Goal: Register for event/course

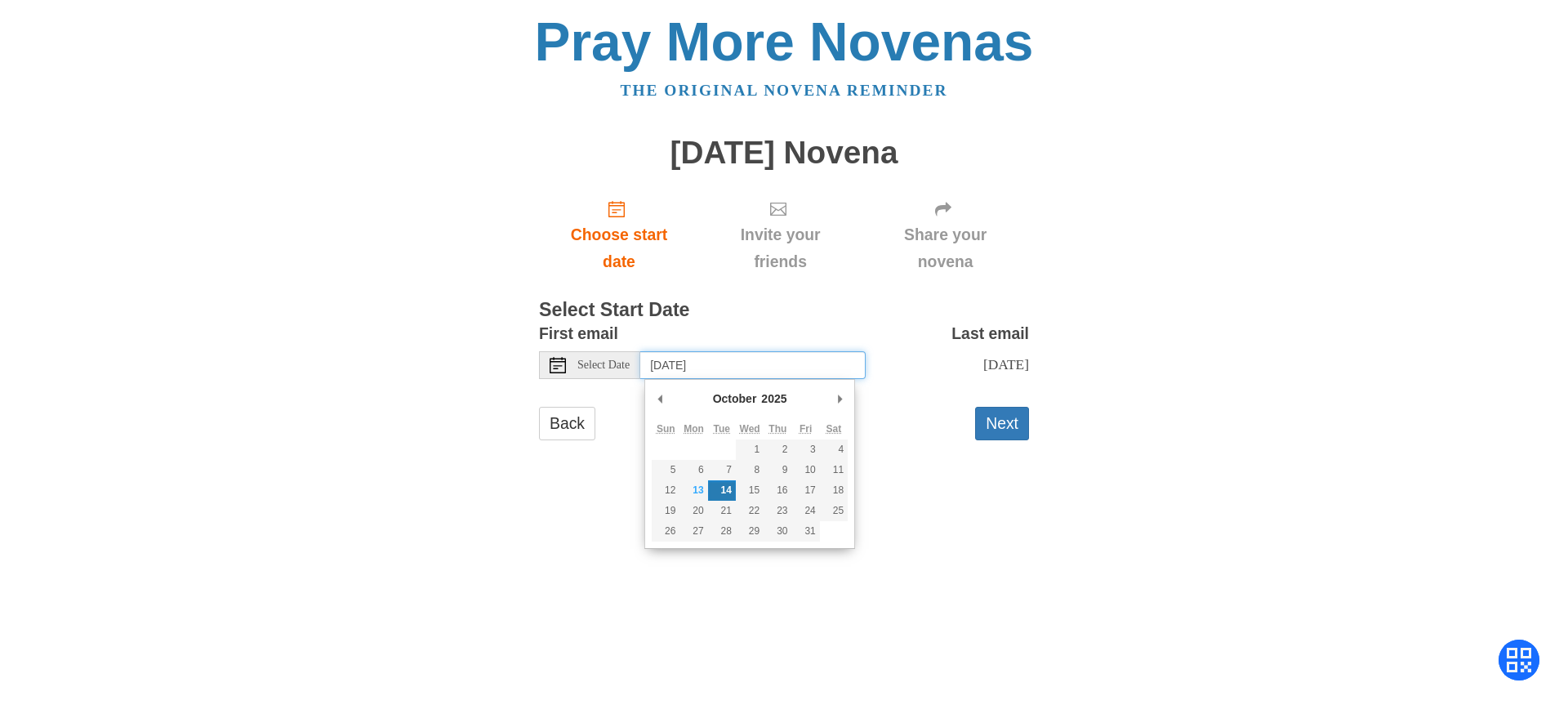
click at [838, 353] on input "Tuesday, October 14th" at bounding box center [753, 364] width 226 height 27
type input "Thursday, October 23rd"
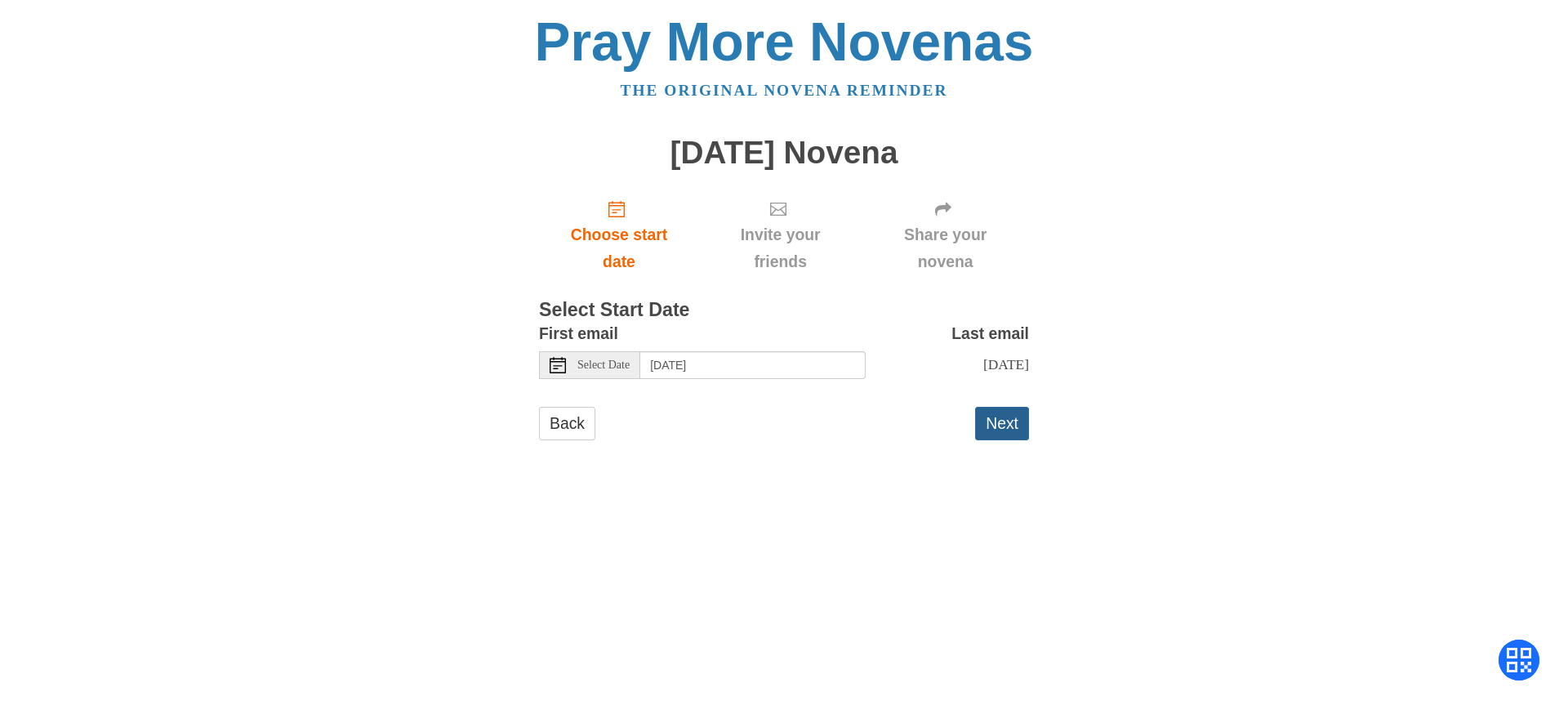
click at [1006, 419] on button "Next" at bounding box center [1001, 424] width 54 height 34
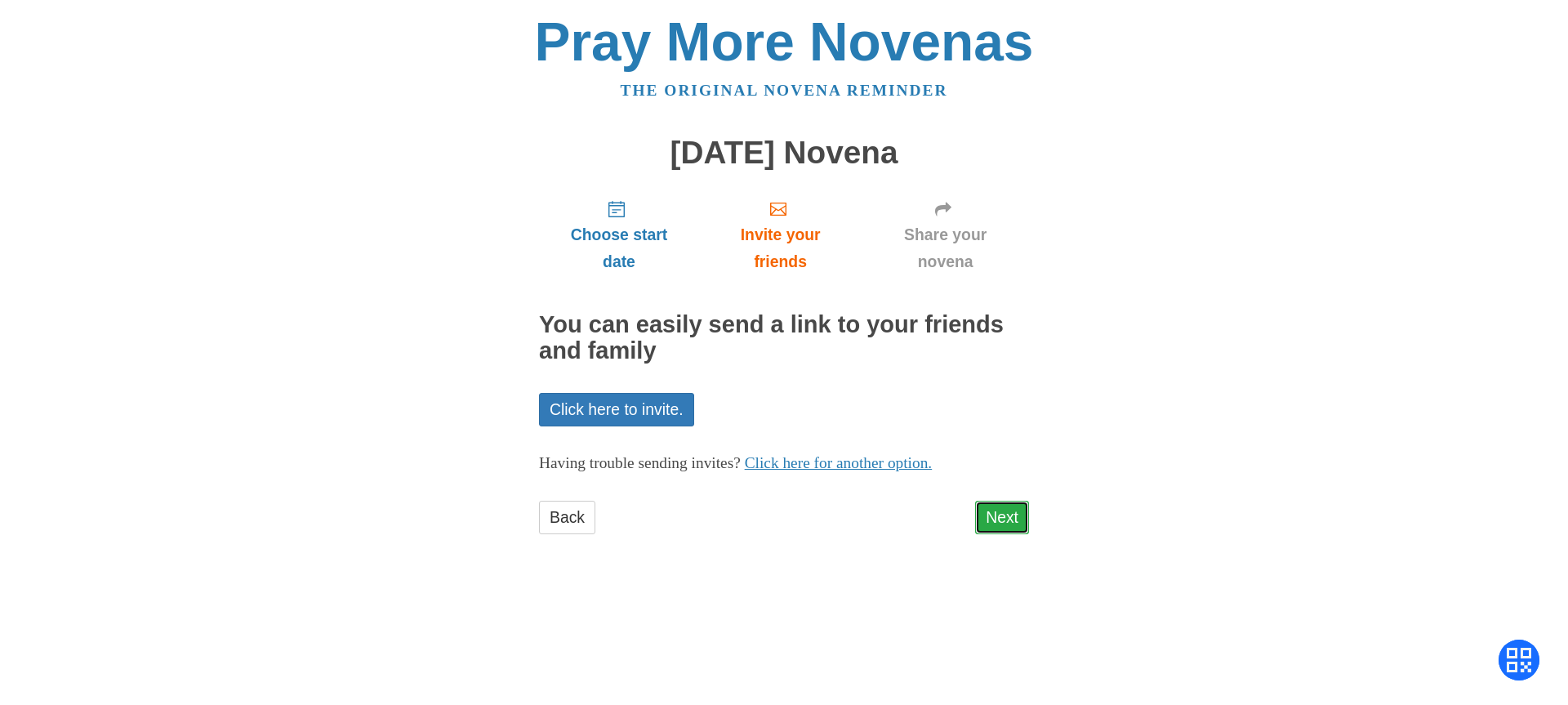
click at [998, 518] on link "Next" at bounding box center [1001, 518] width 54 height 34
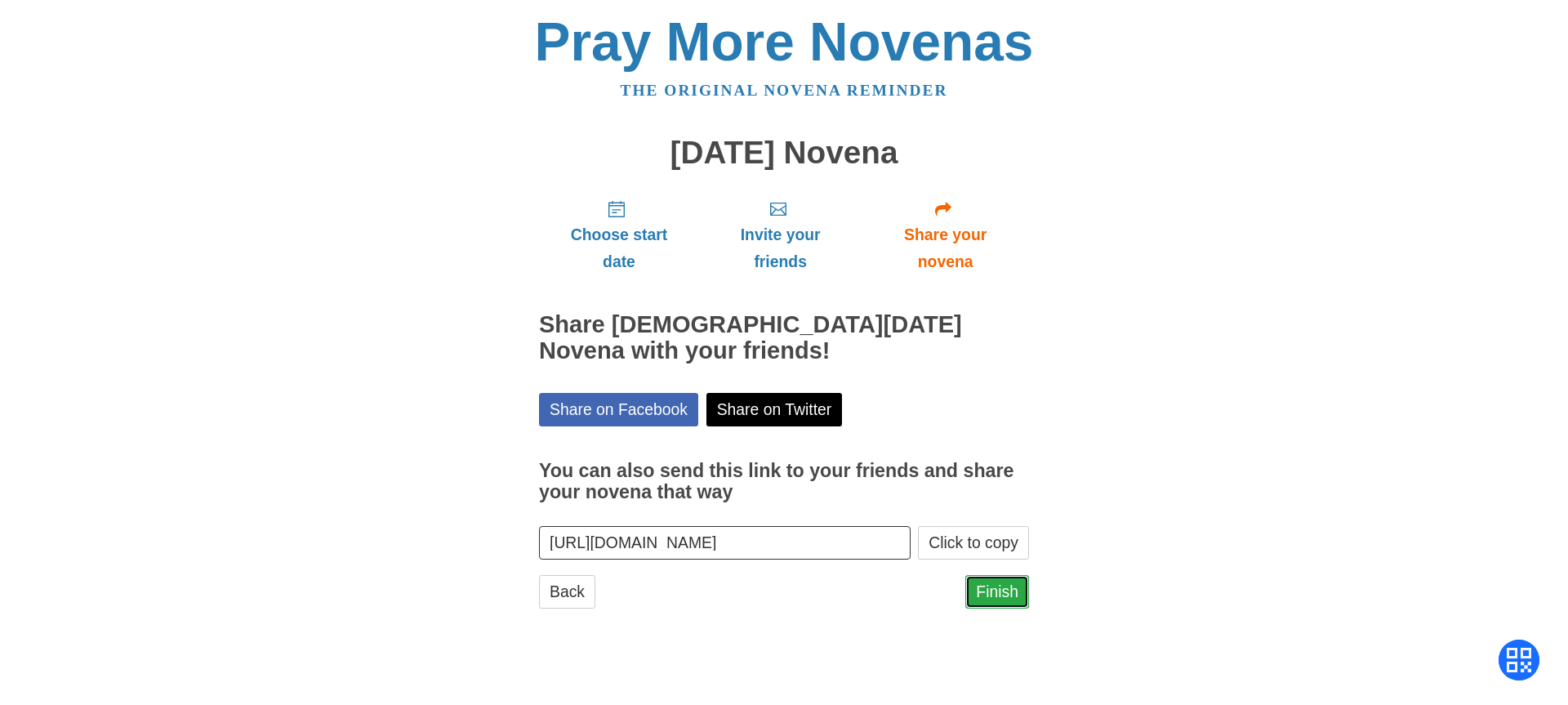
click at [1005, 589] on link "Finish" at bounding box center [997, 592] width 63 height 34
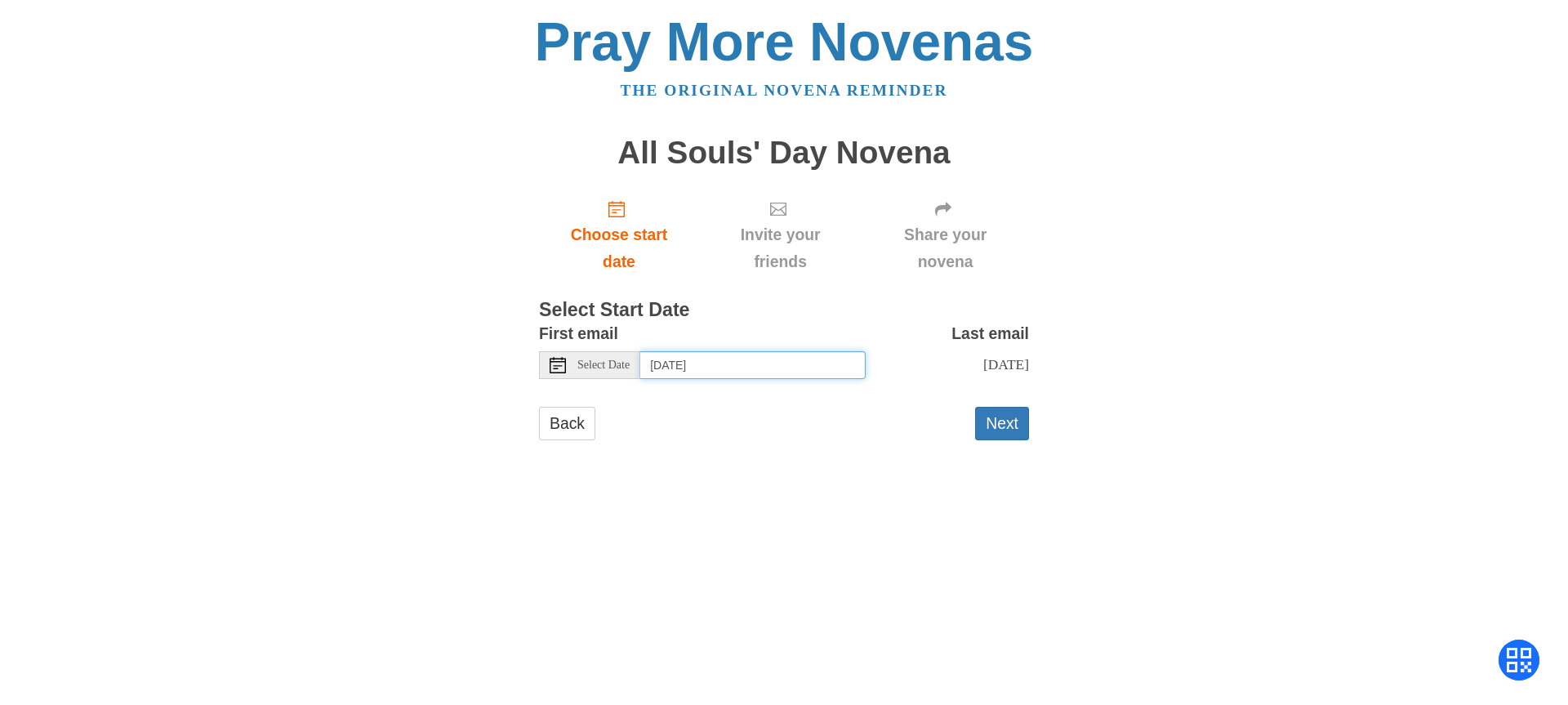
click at [829, 371] on input "Tuesday, October 14th" at bounding box center [753, 364] width 226 height 27
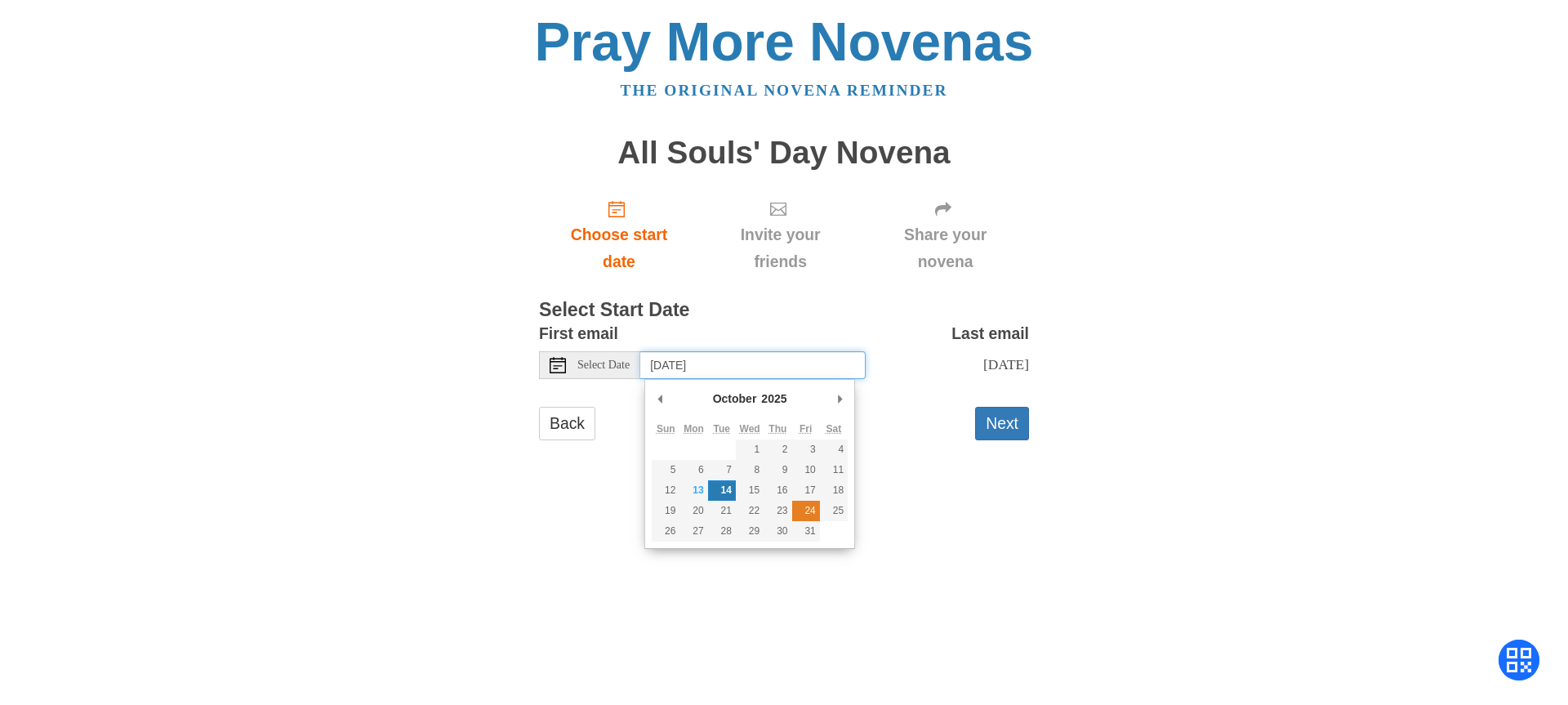
type input "Friday, October 24th"
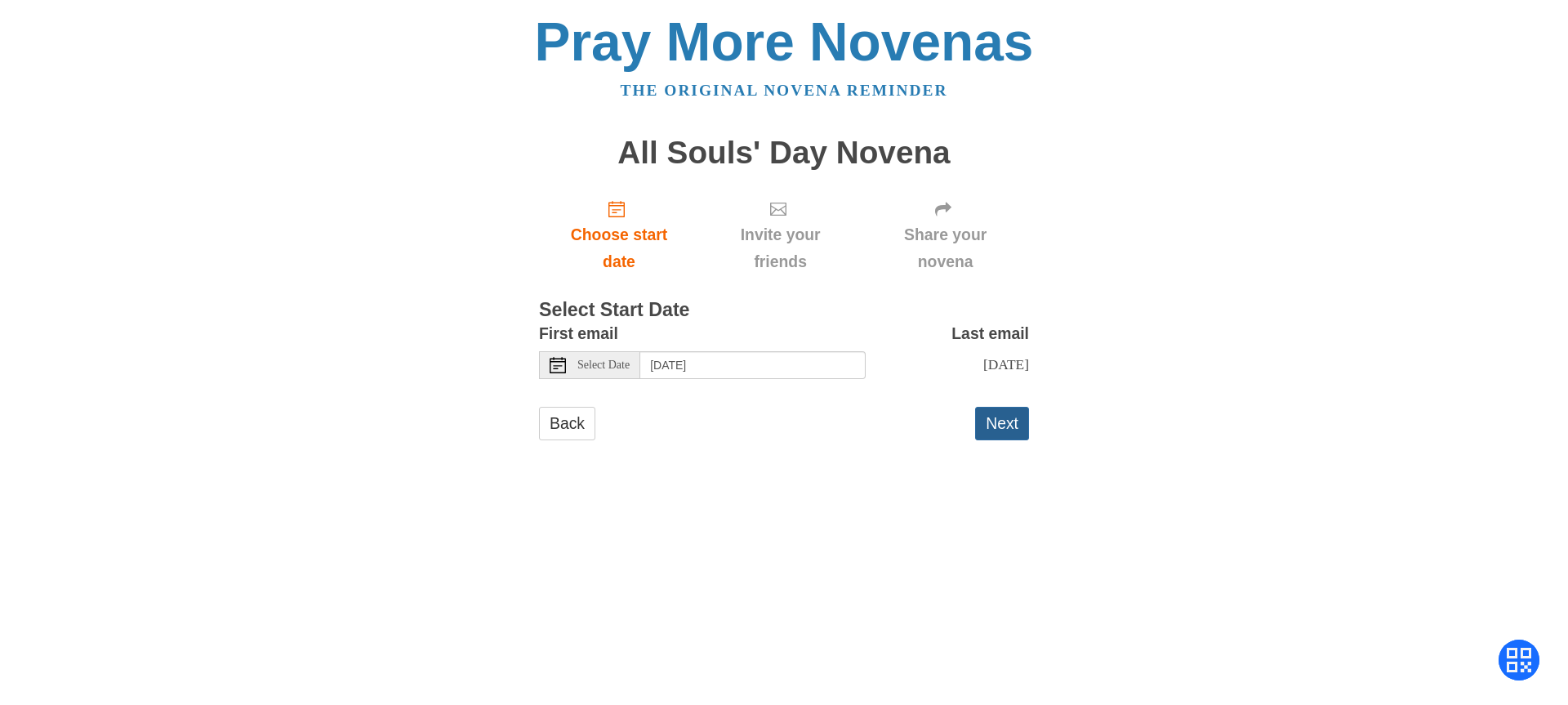
click at [1004, 416] on button "Next" at bounding box center [1001, 424] width 54 height 34
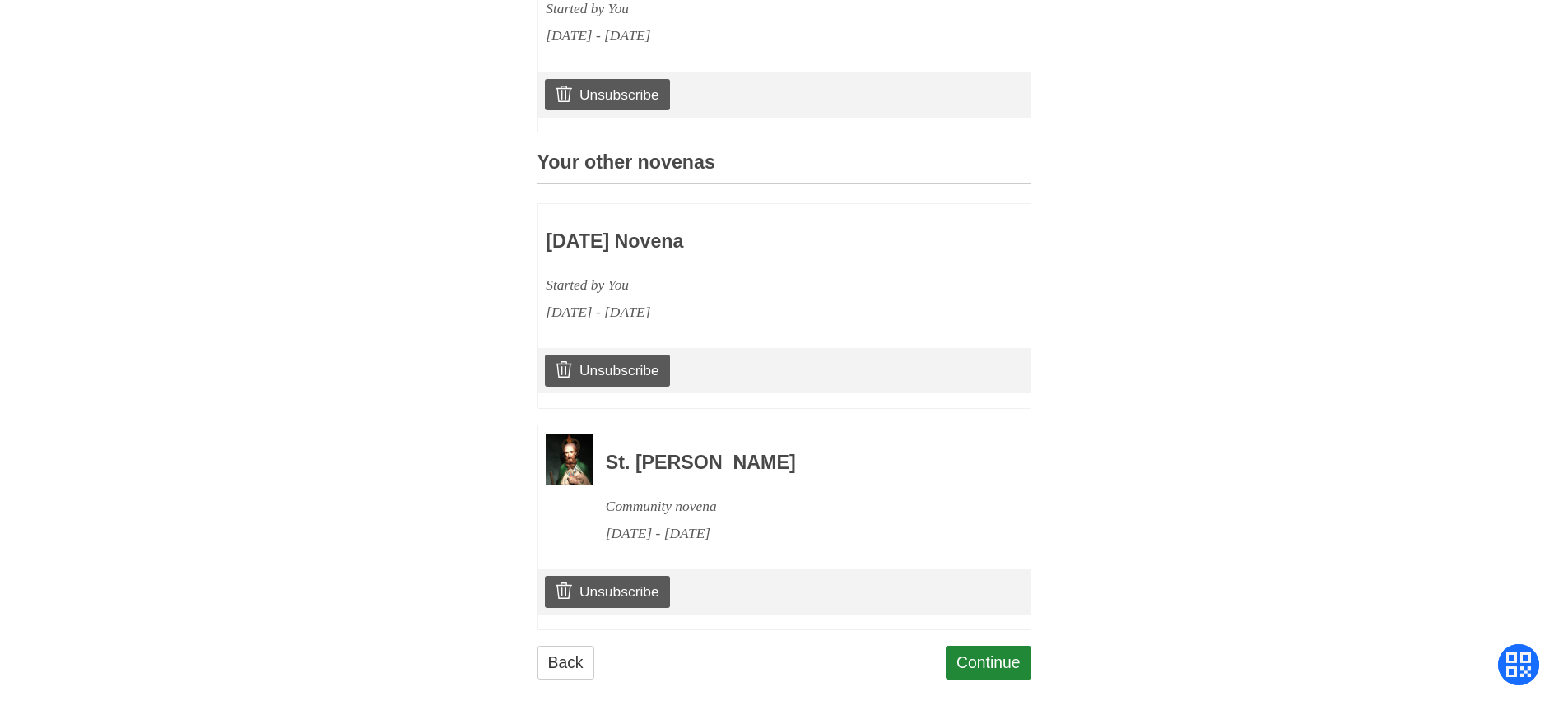
scroll to position [601, 0]
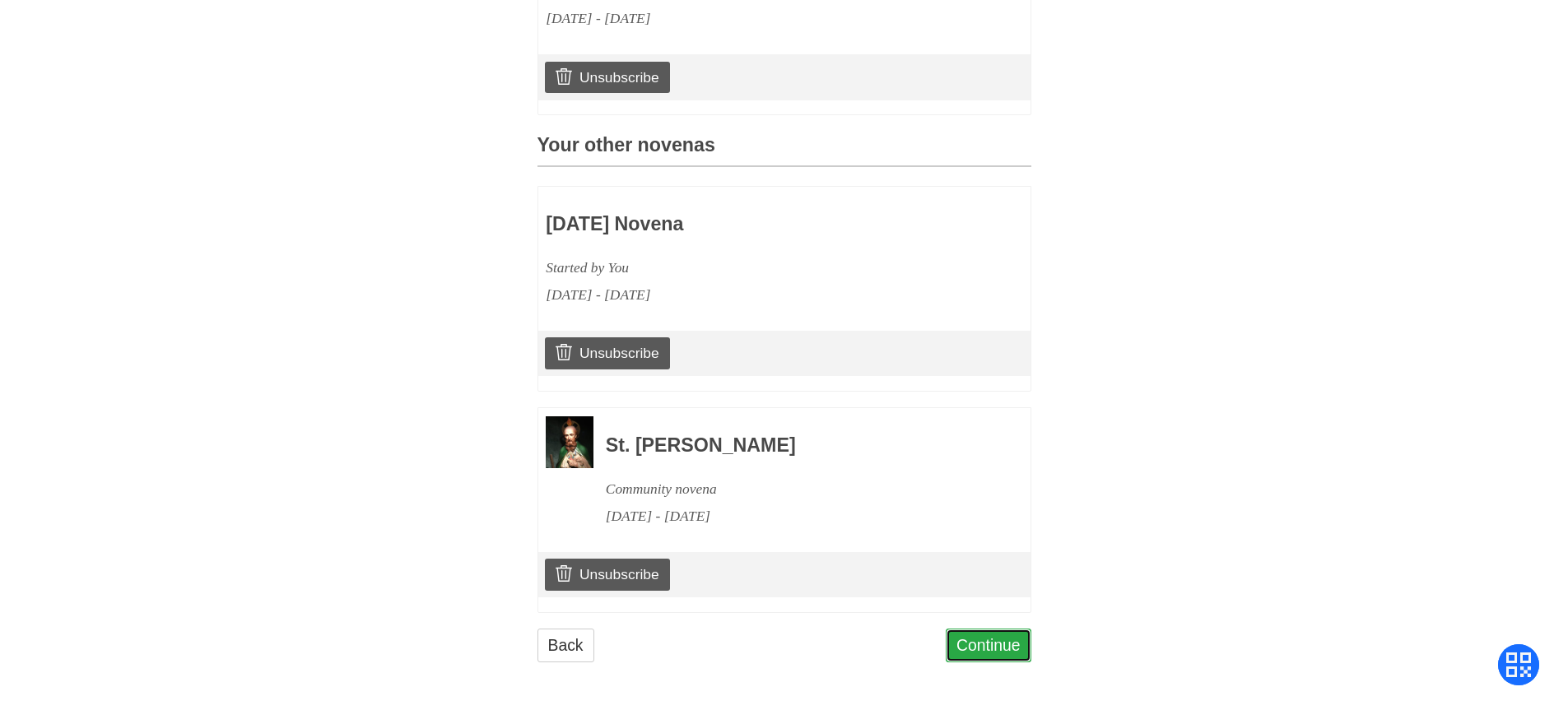
click at [1002, 638] on link "Continue" at bounding box center [988, 645] width 85 height 34
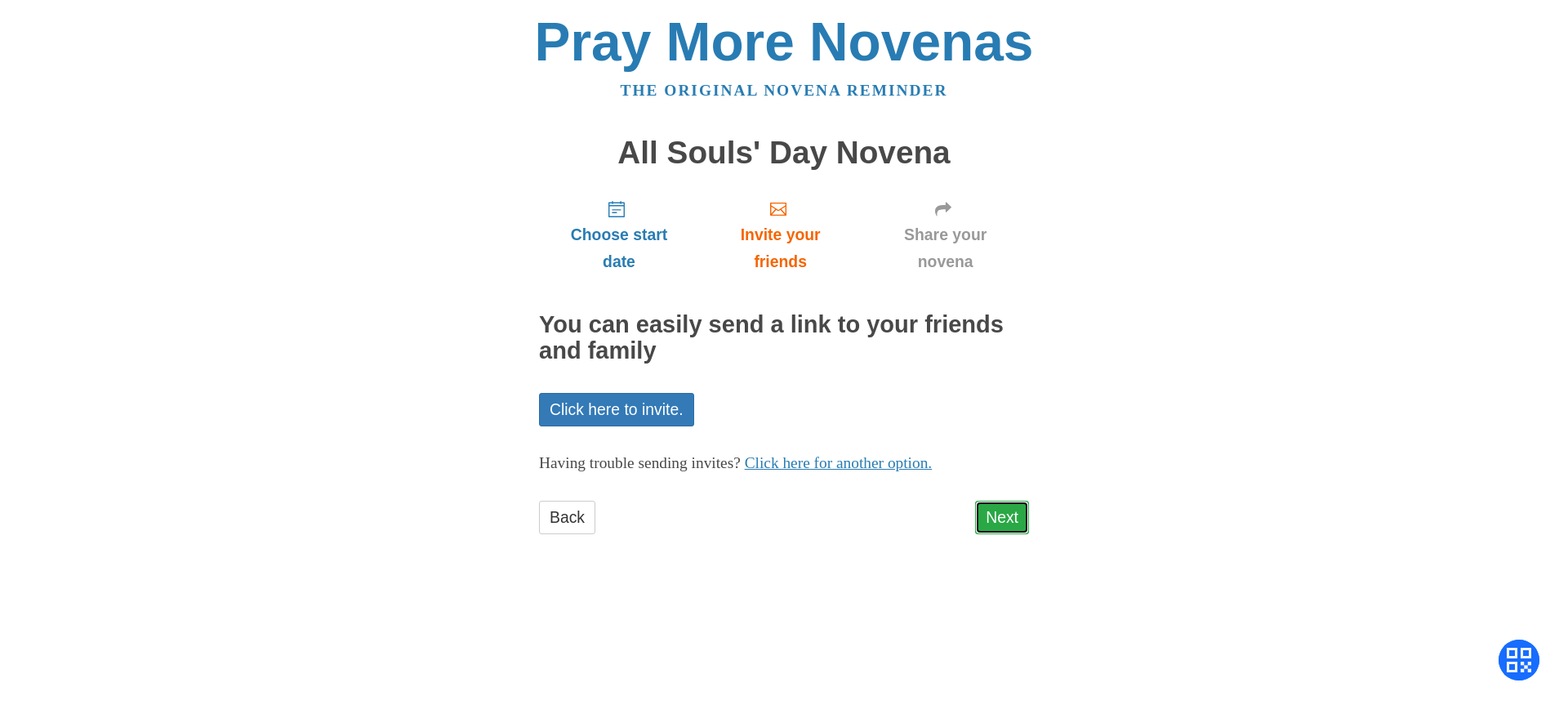
click at [996, 516] on link "Next" at bounding box center [1001, 518] width 54 height 34
